Goal: Find specific page/section: Find specific page/section

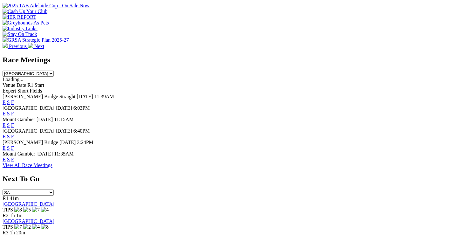
scroll to position [255, 0]
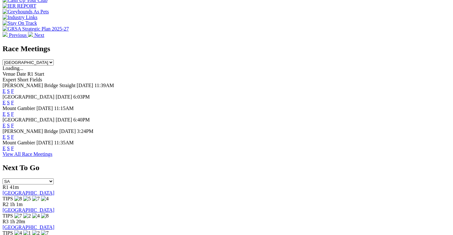
click at [14, 134] on link "F" at bounding box center [12, 136] width 3 height 5
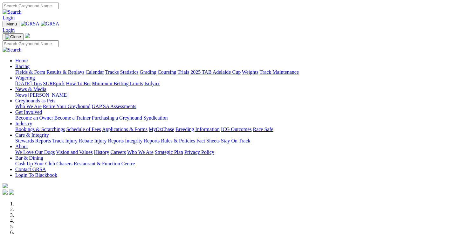
scroll to position [256, 0]
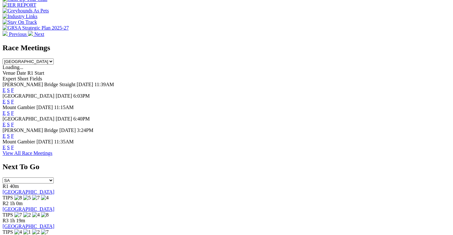
click at [14, 122] on link "F" at bounding box center [12, 124] width 3 height 5
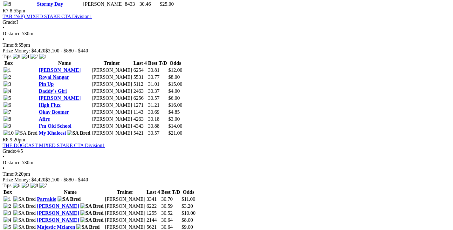
scroll to position [1018, 0]
